Goal: Obtain resource: Obtain resource

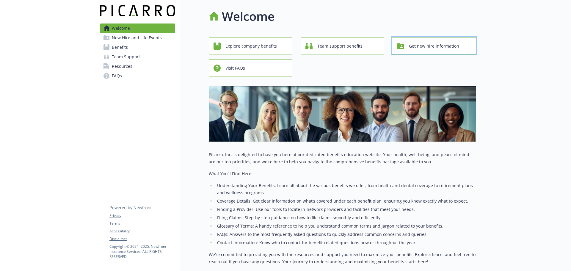
click at [420, 52] on button "Get new hire information" at bounding box center [434, 45] width 84 height 17
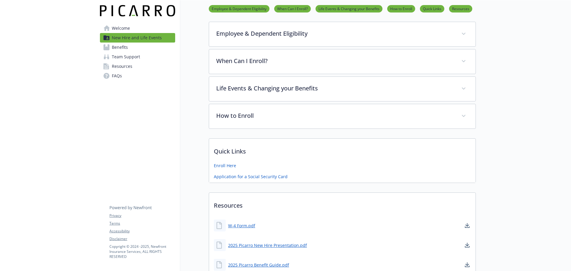
scroll to position [119, 0]
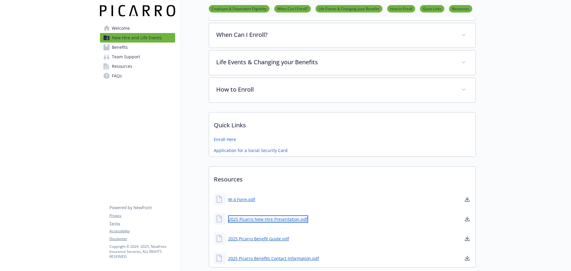
click at [258, 219] on link "2025 Picarro New Hire Presentation.pdf" at bounding box center [268, 218] width 80 height 7
